Goal: Task Accomplishment & Management: Use online tool/utility

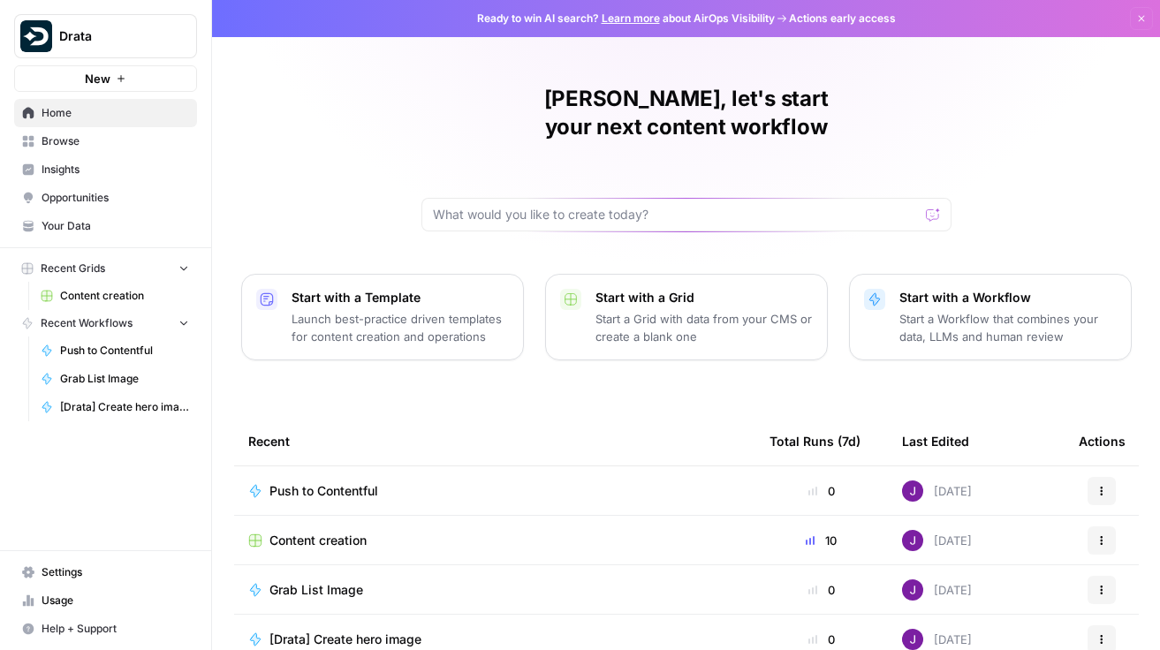
click at [102, 141] on span "Browse" at bounding box center [116, 141] width 148 height 16
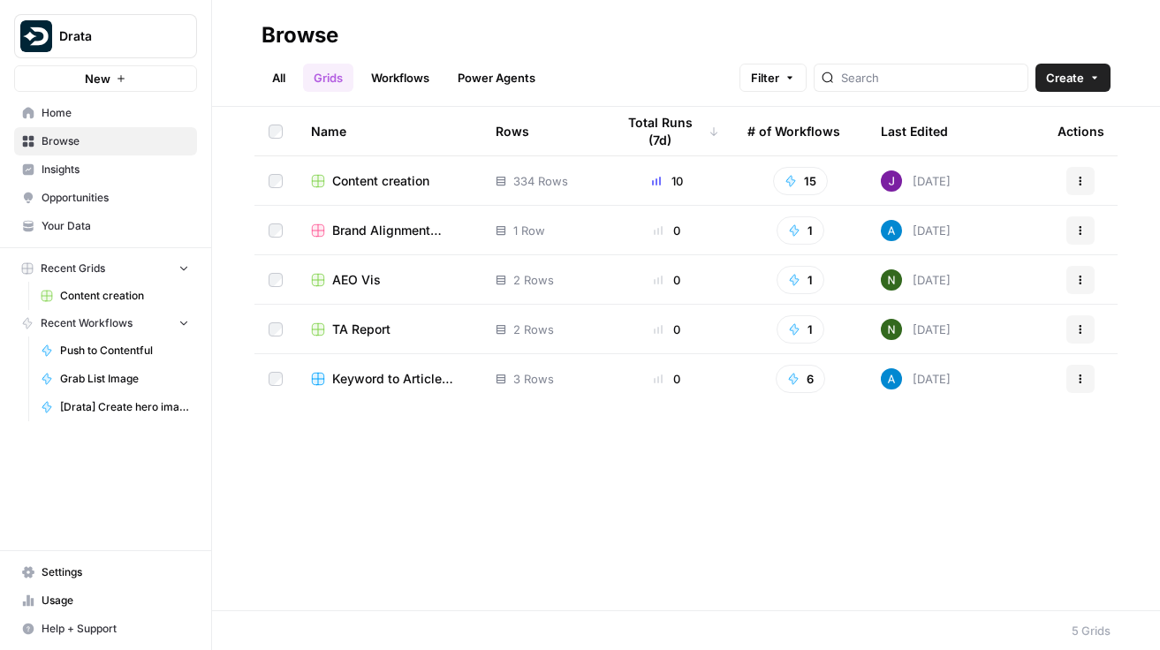
click at [381, 181] on span "Content creation" at bounding box center [380, 181] width 97 height 18
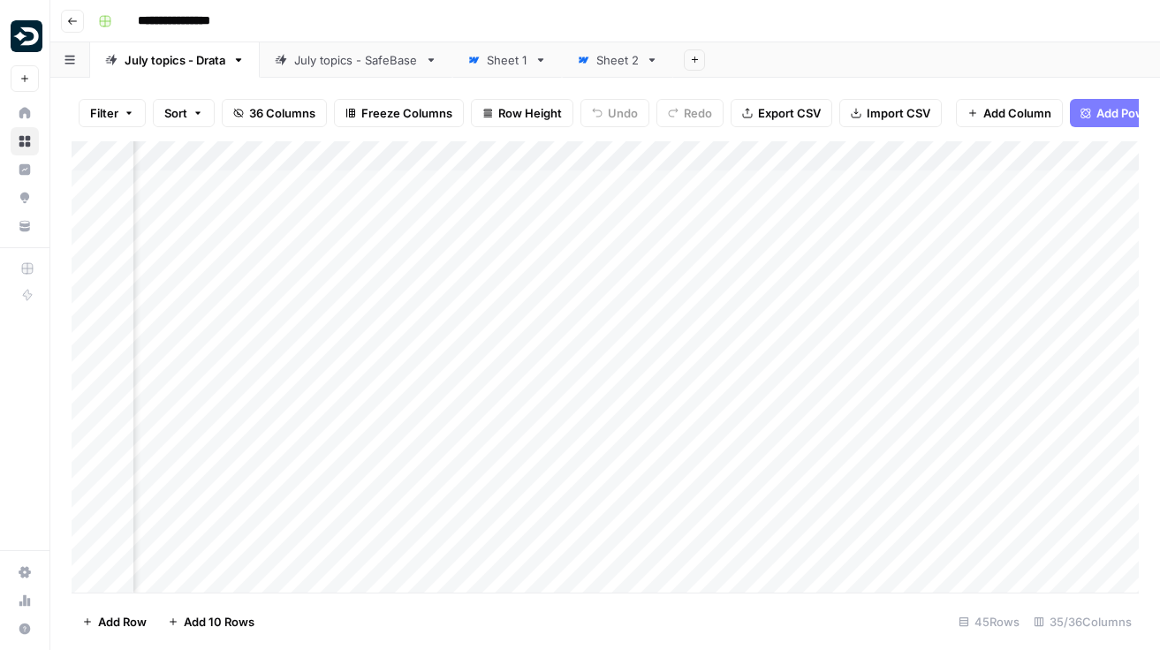
scroll to position [0, 4698]
click at [686, 270] on div "Add Column" at bounding box center [605, 367] width 1067 height 452
click at [692, 275] on div "Add Column" at bounding box center [605, 367] width 1067 height 452
click at [626, 276] on div at bounding box center [693, 285] width 162 height 49
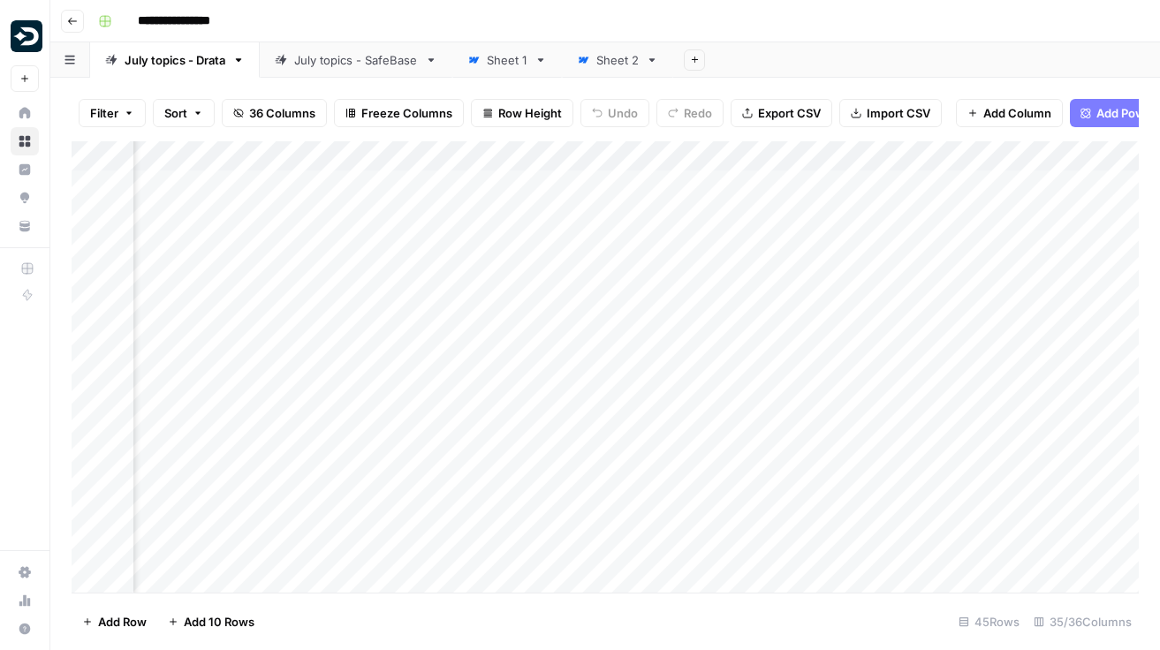
click at [661, 276] on div at bounding box center [693, 285] width 162 height 49
click at [596, 415] on div "Add Column" at bounding box center [605, 367] width 1067 height 452
click at [671, 314] on div "Add Column" at bounding box center [605, 367] width 1067 height 452
click at [689, 316] on div "Add Column" at bounding box center [605, 367] width 1067 height 452
click at [696, 277] on div "Add Column" at bounding box center [605, 367] width 1067 height 452
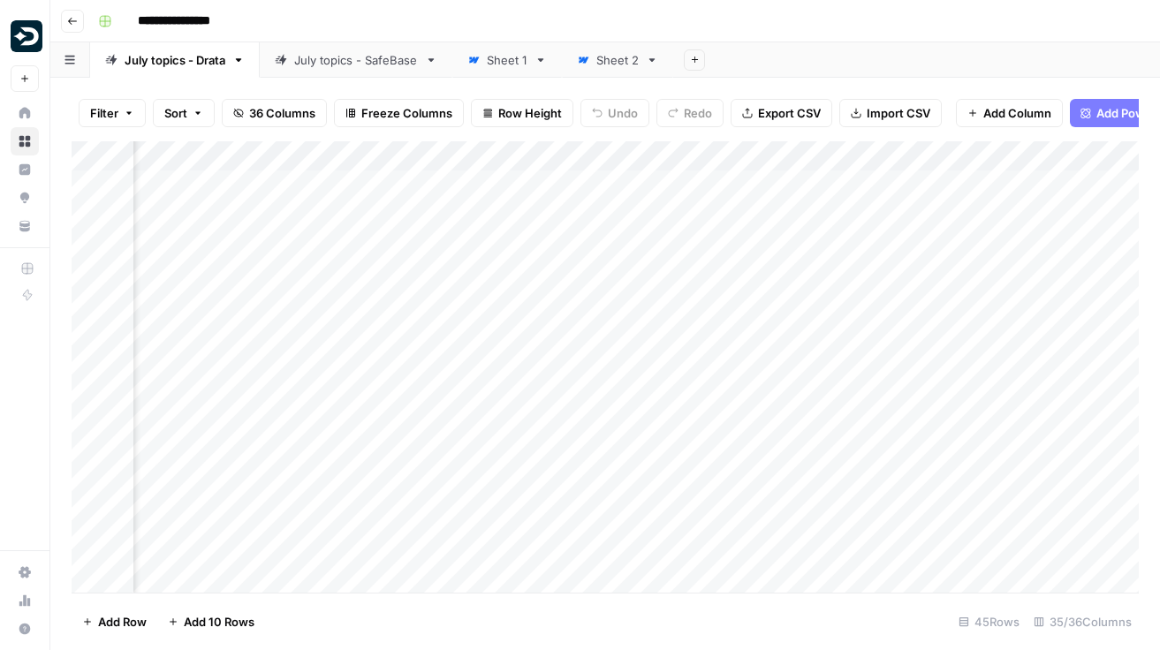
click at [690, 275] on div "Add Column" at bounding box center [605, 367] width 1067 height 452
click at [562, 336] on div "Add Column" at bounding box center [605, 367] width 1067 height 452
click at [618, 323] on div "Add Column" at bounding box center [605, 367] width 1067 height 452
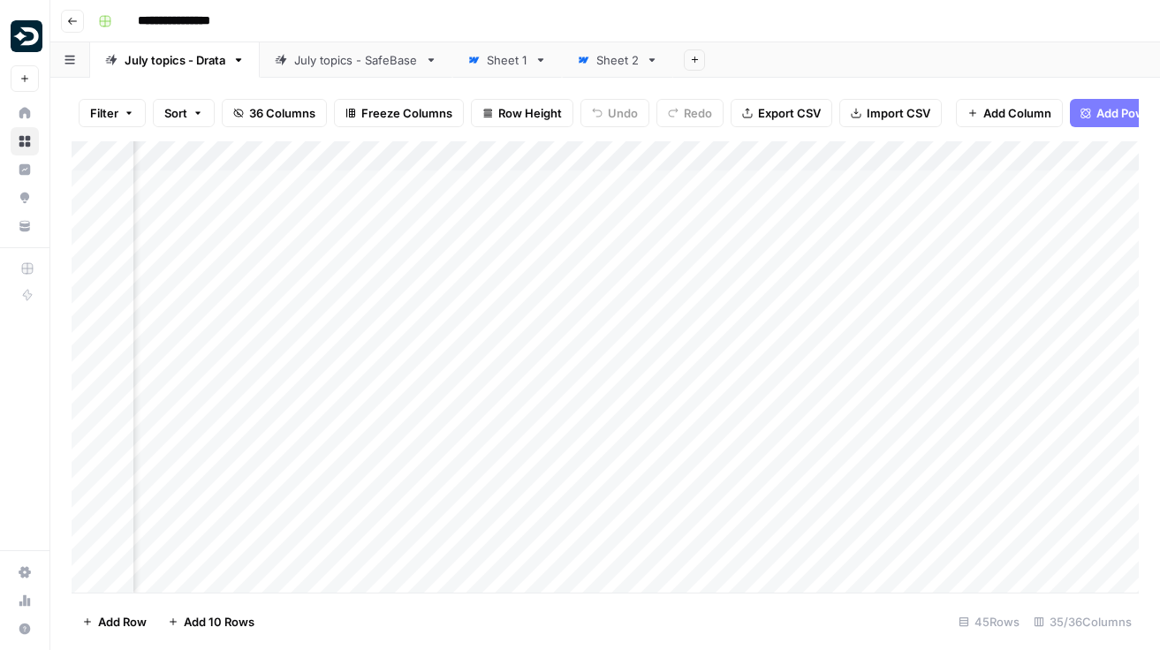
click at [618, 323] on div "Add Column" at bounding box center [605, 367] width 1067 height 452
click at [618, 323] on div at bounding box center [620, 331] width 162 height 49
click at [725, 320] on div "Add Column" at bounding box center [605, 367] width 1067 height 452
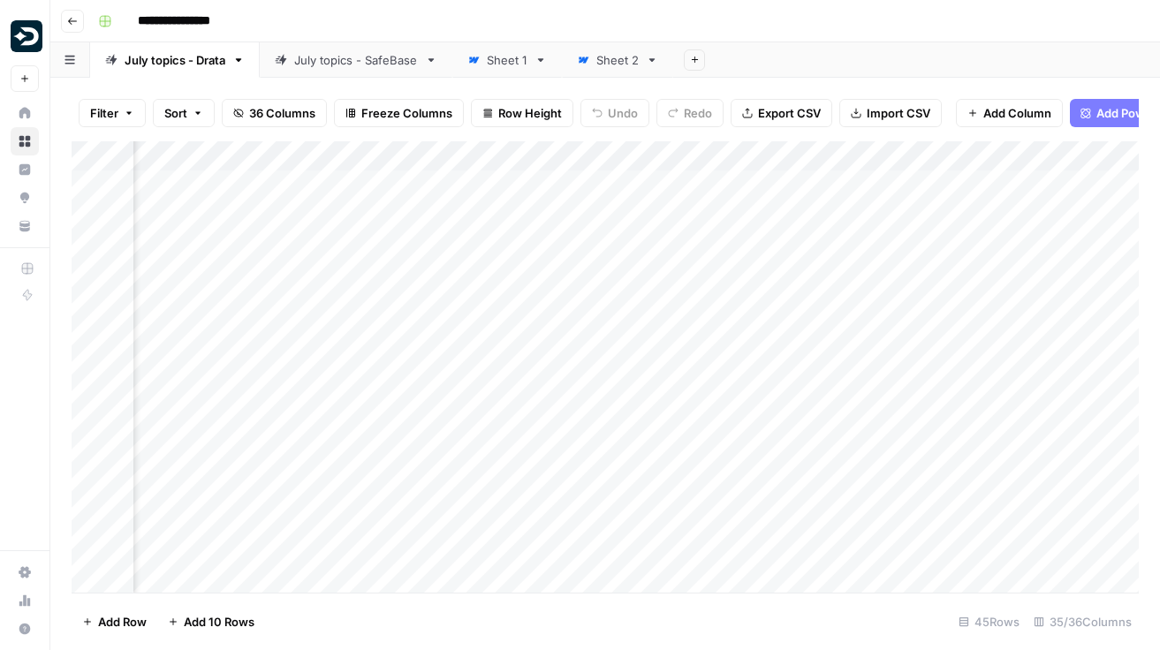
click at [846, 320] on div "Add Column" at bounding box center [605, 367] width 1067 height 452
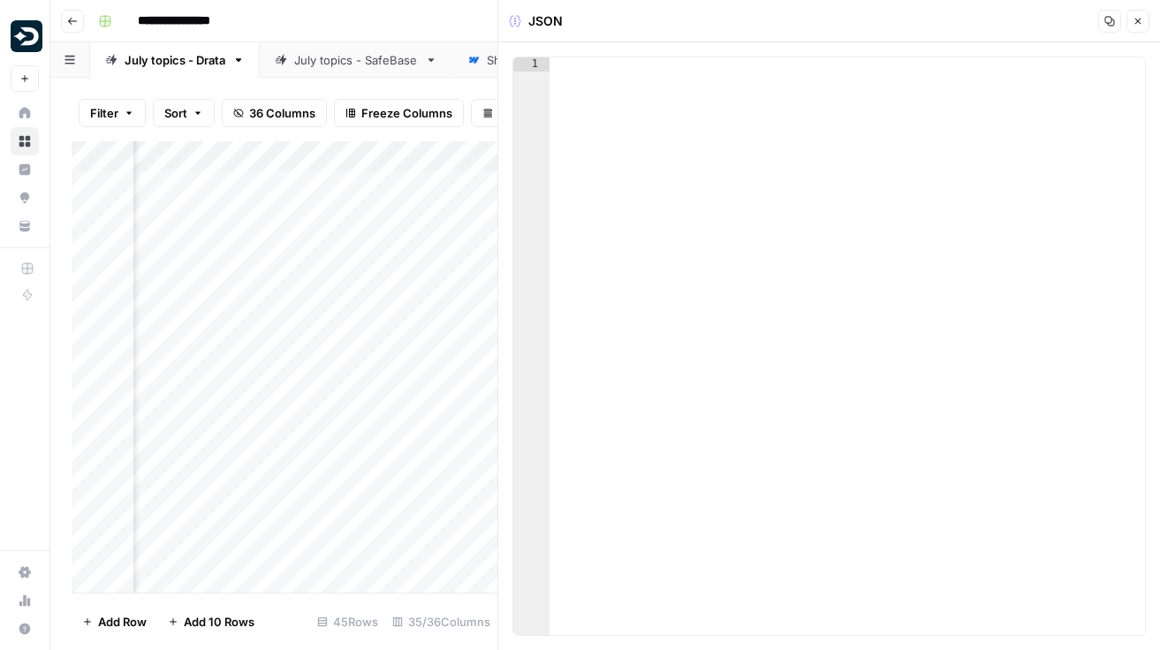
click at [1143, 24] on icon "button" at bounding box center [1138, 21] width 11 height 11
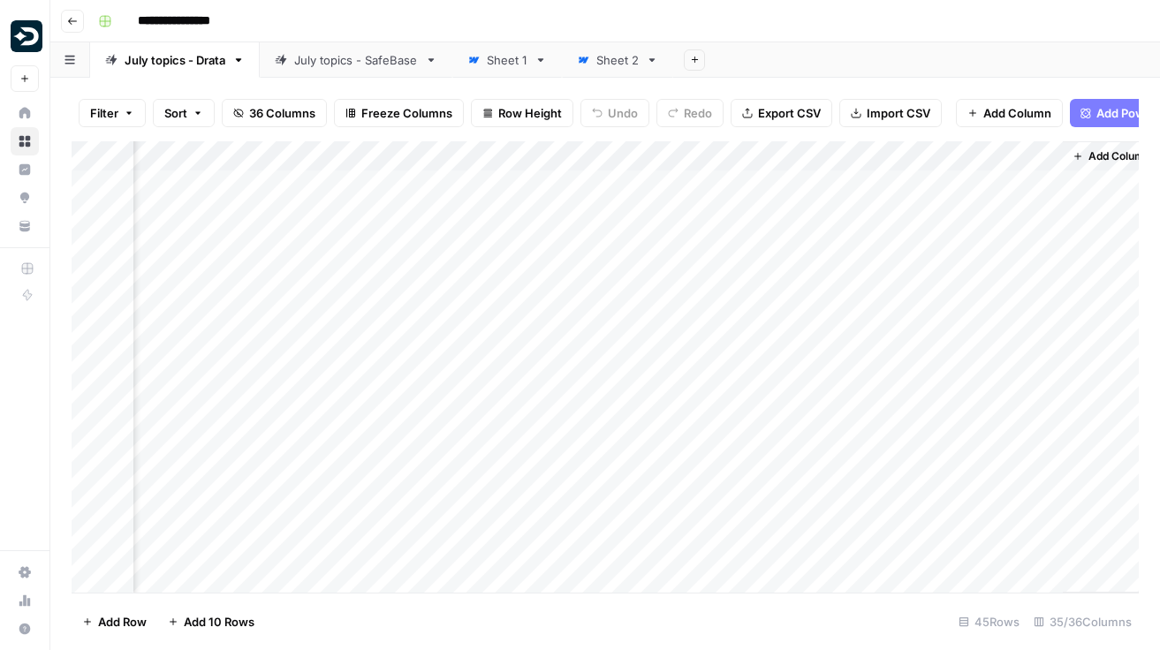
scroll to position [0, 4907]
click at [481, 321] on div "Add Column" at bounding box center [605, 367] width 1067 height 452
click at [478, 274] on div "Add Column" at bounding box center [605, 367] width 1067 height 452
click at [467, 221] on div "Add Column" at bounding box center [605, 367] width 1067 height 452
click at [545, 232] on div "Add Column" at bounding box center [605, 367] width 1067 height 452
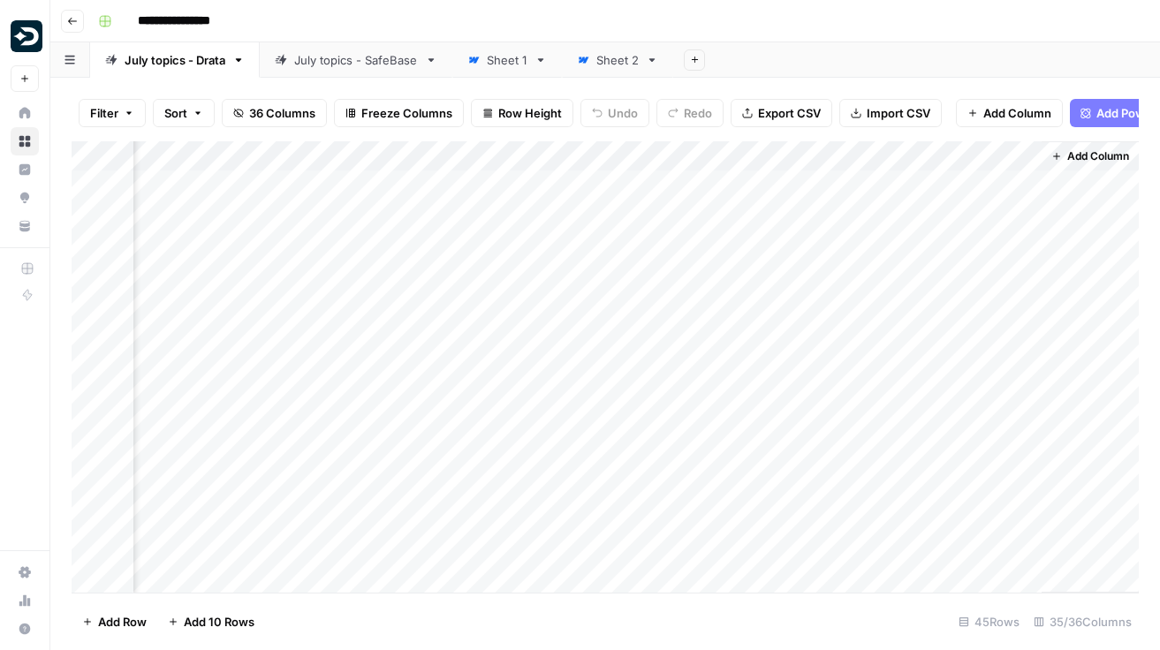
scroll to position [0, 4891]
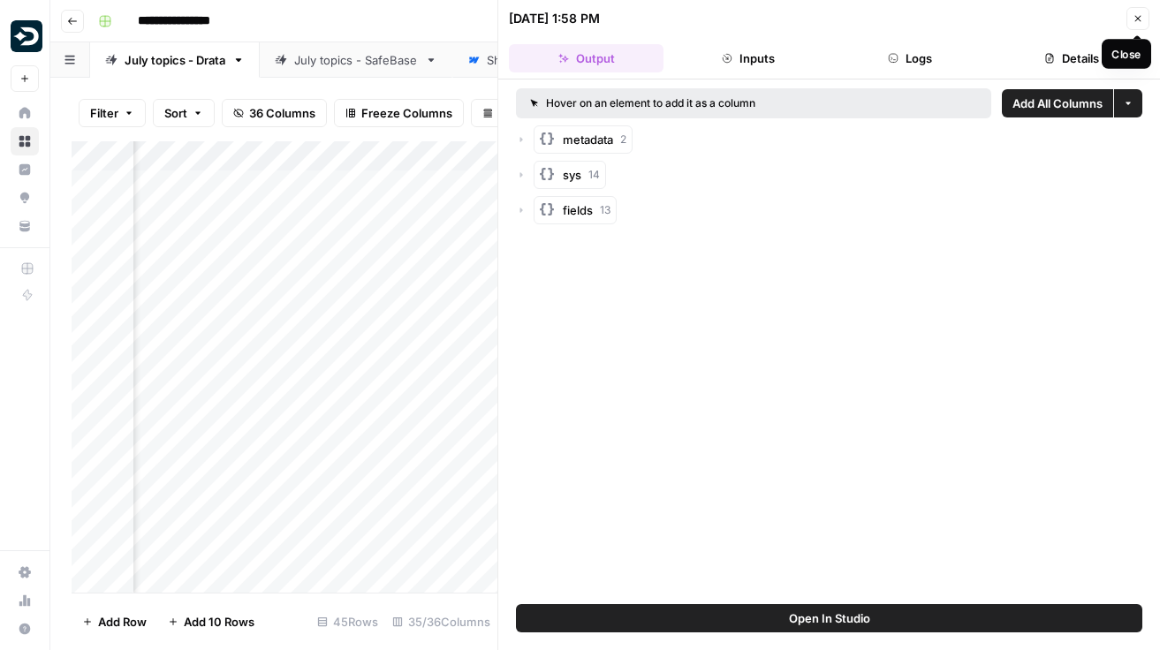
click at [1134, 18] on icon "button" at bounding box center [1138, 18] width 11 height 11
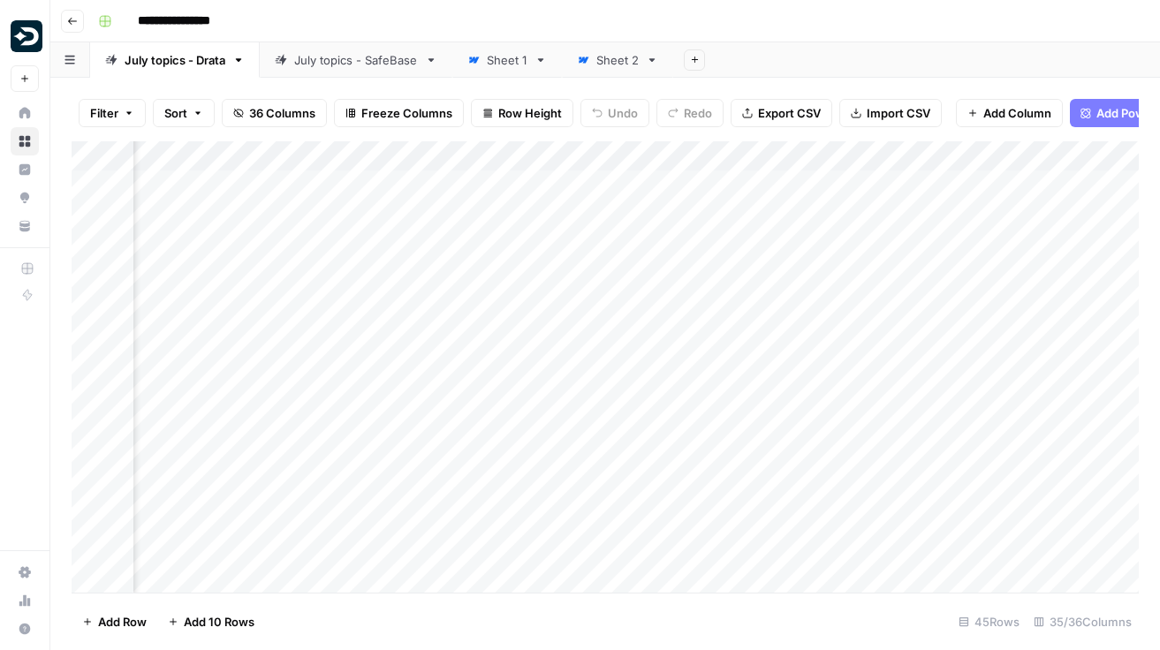
scroll to position [0, 2158]
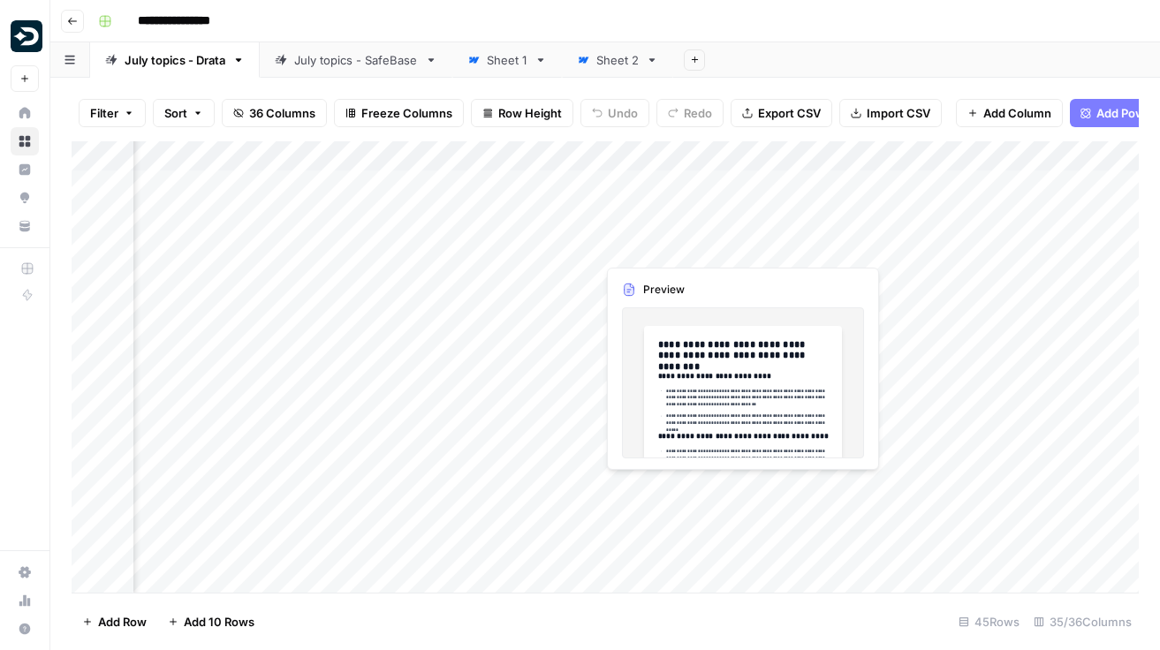
click at [638, 244] on div "Add Column" at bounding box center [605, 367] width 1067 height 452
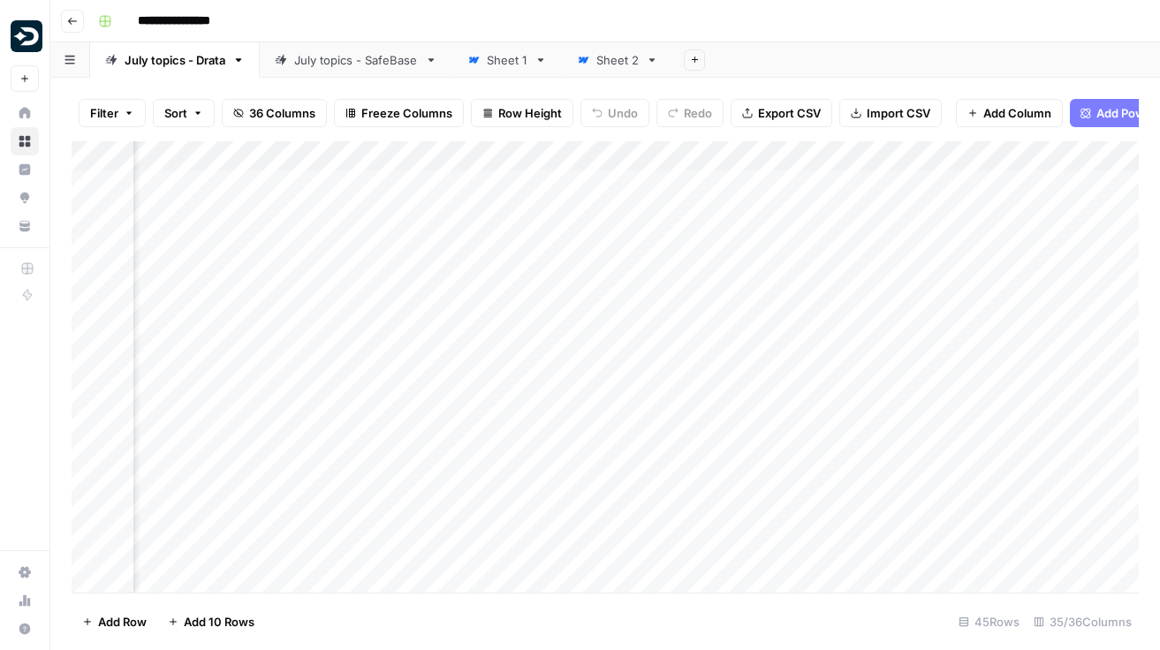
scroll to position [0, 4790]
click at [663, 182] on div "Add Column" at bounding box center [605, 367] width 1067 height 452
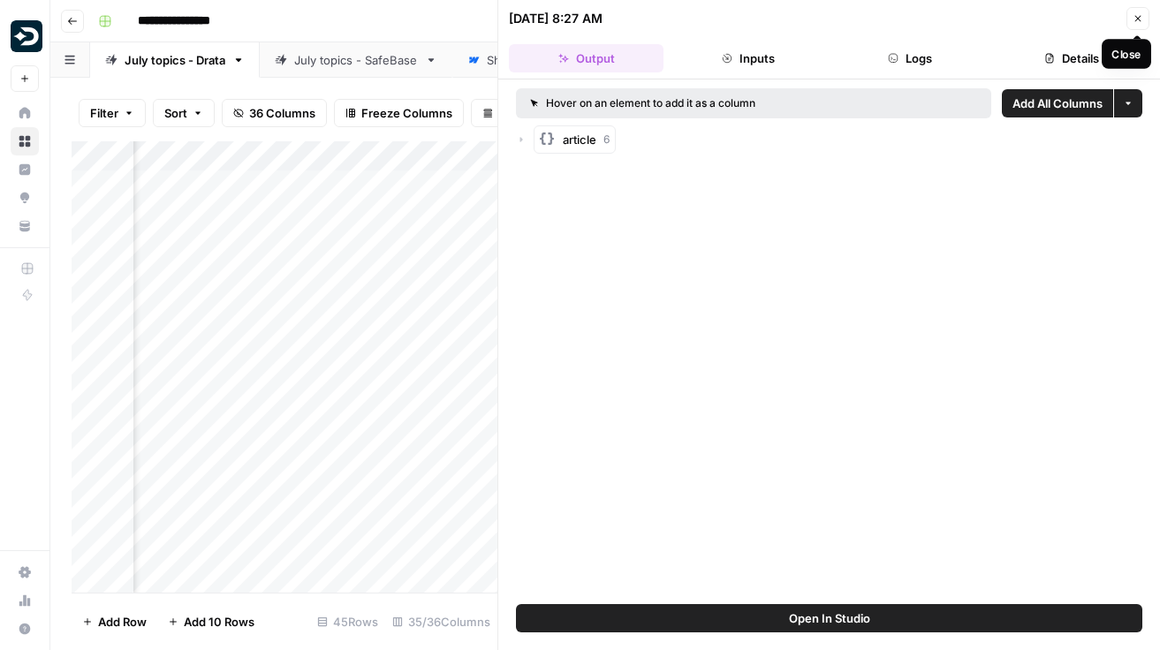
click at [1134, 13] on icon "button" at bounding box center [1138, 18] width 11 height 11
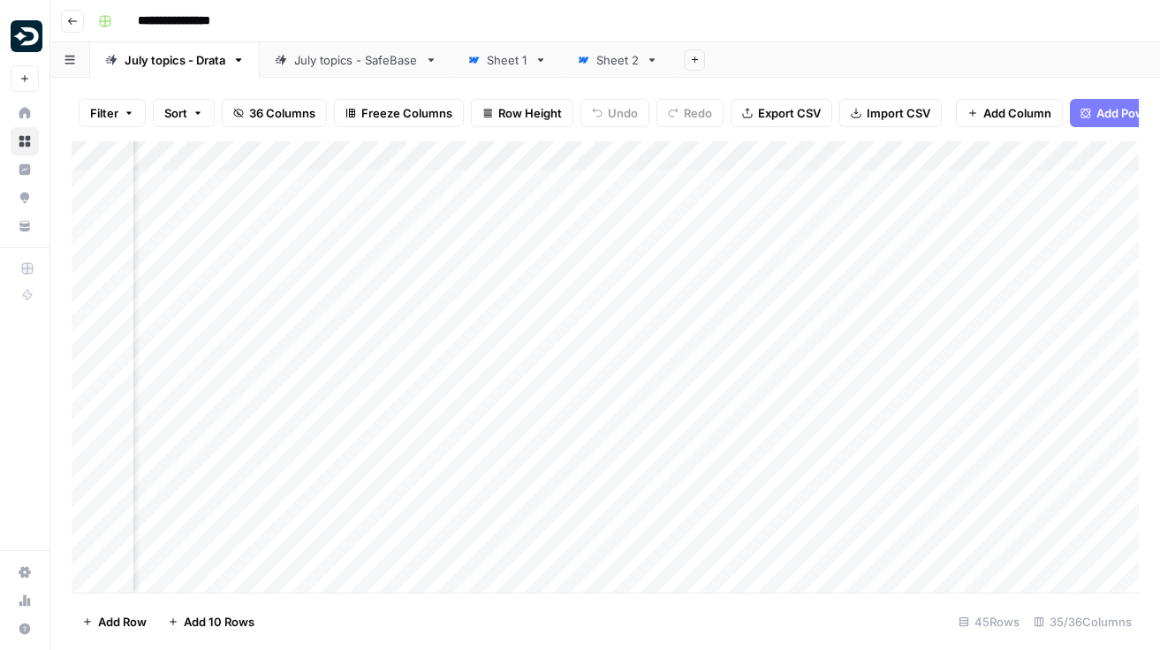
scroll to position [0, 3949]
click at [772, 193] on div "Add Column" at bounding box center [605, 367] width 1067 height 452
click at [403, 459] on div "Add Column" at bounding box center [605, 367] width 1067 height 452
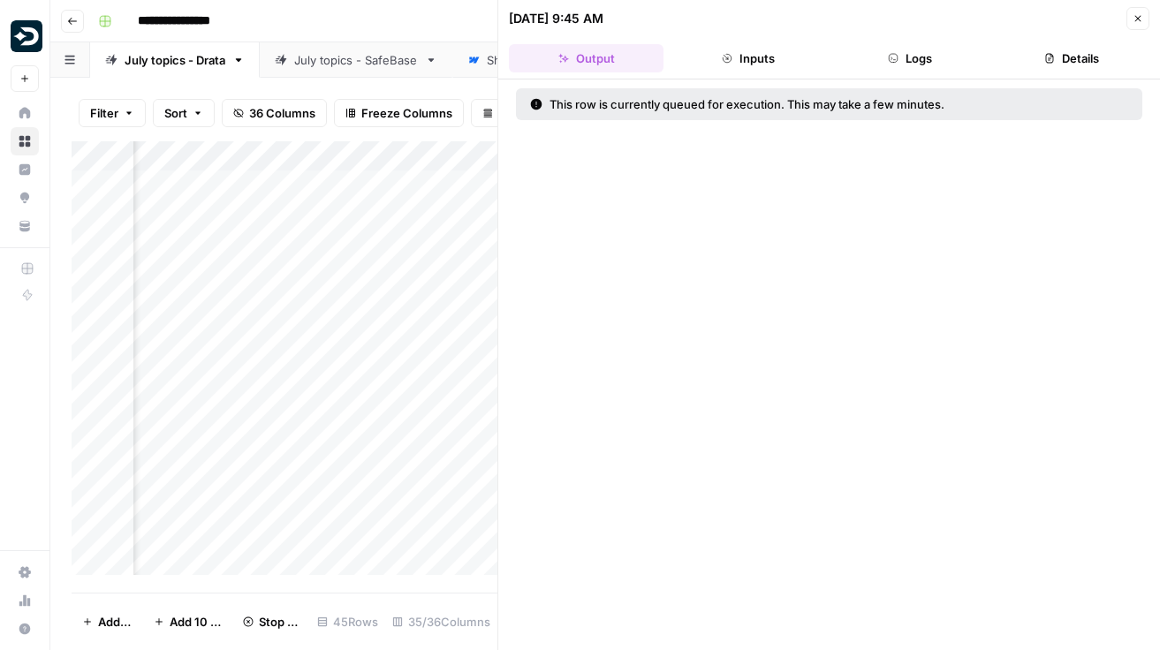
click at [218, 462] on div "Add Column" at bounding box center [285, 358] width 426 height 434
click at [1138, 16] on icon "button" at bounding box center [1138, 18] width 11 height 11
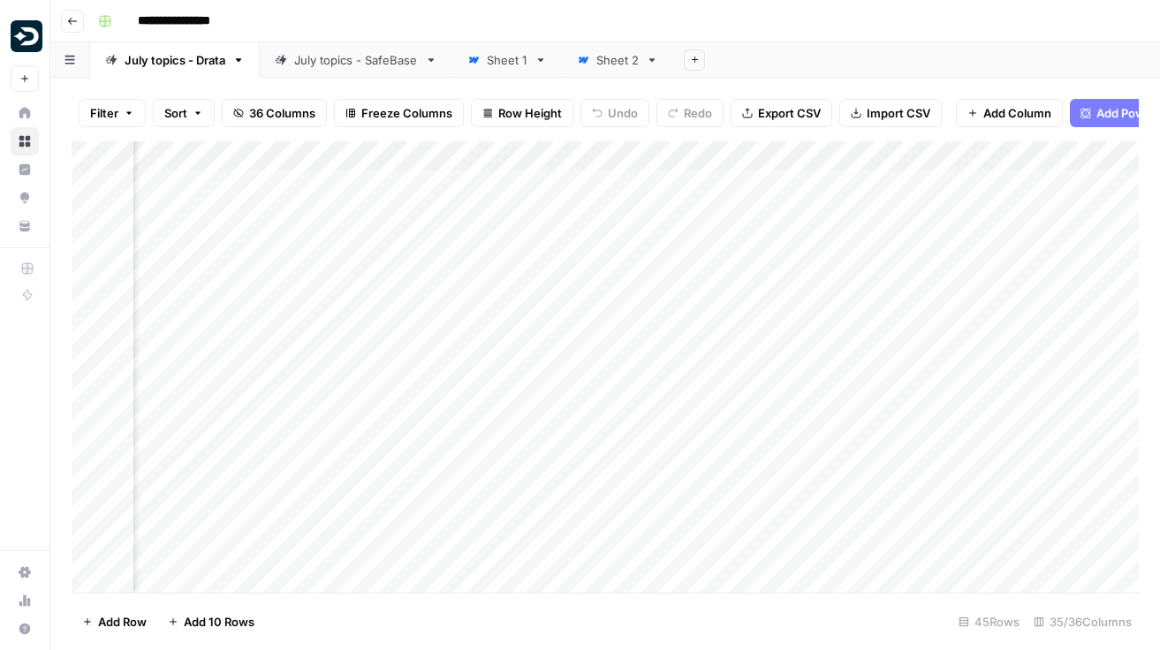
scroll to position [0, 4598]
click at [728, 275] on div "Add Column" at bounding box center [605, 367] width 1067 height 452
click at [787, 269] on div "Add Column" at bounding box center [605, 367] width 1067 height 452
click at [731, 157] on div "Add Column" at bounding box center [605, 367] width 1067 height 452
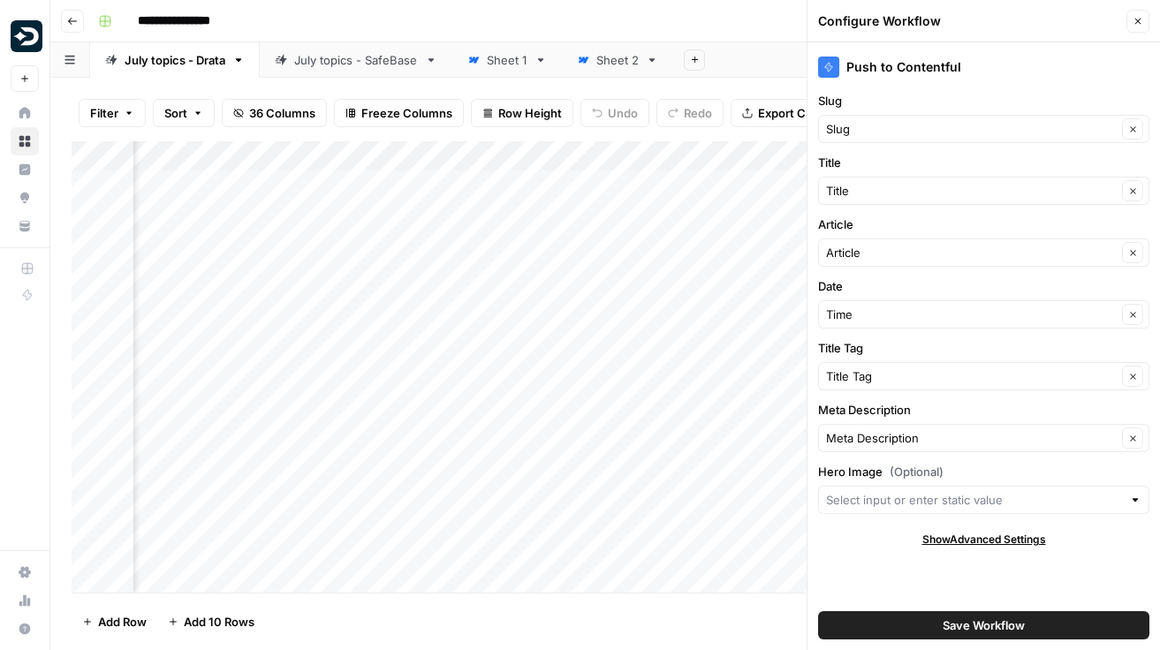
click at [1143, 18] on icon "button" at bounding box center [1138, 21] width 11 height 11
